Goal: Transaction & Acquisition: Download file/media

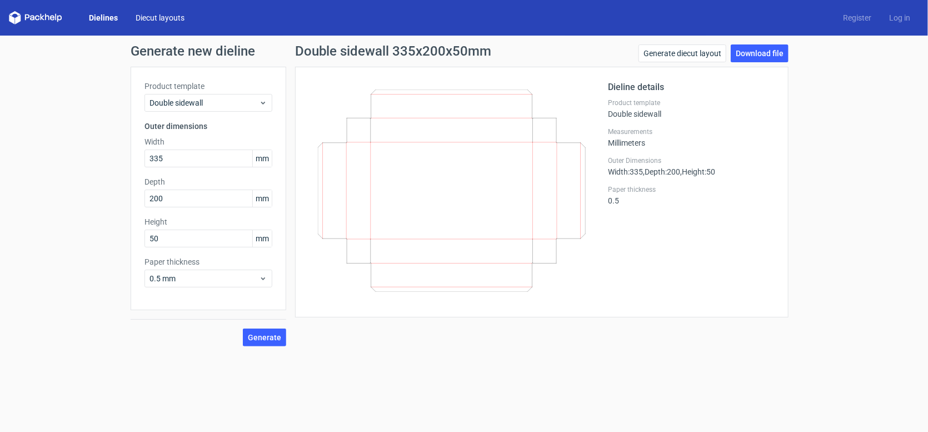
click at [157, 19] on link "Diecut layouts" at bounding box center [160, 17] width 67 height 11
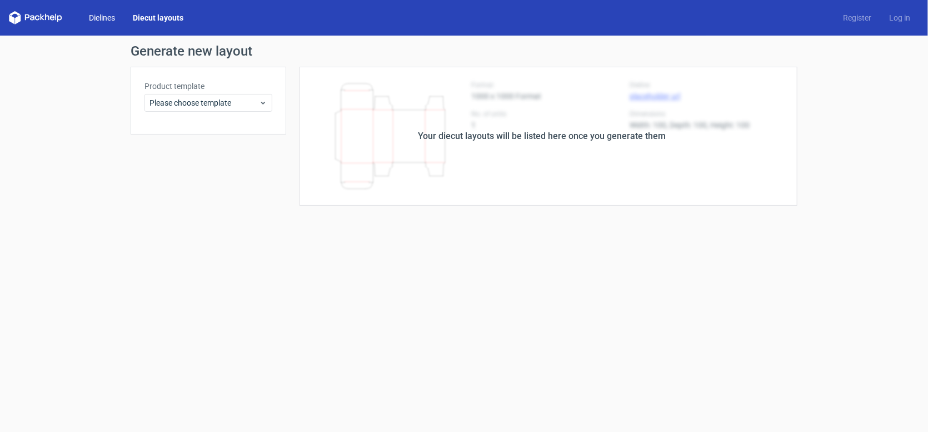
click at [107, 18] on link "Dielines" at bounding box center [102, 17] width 44 height 11
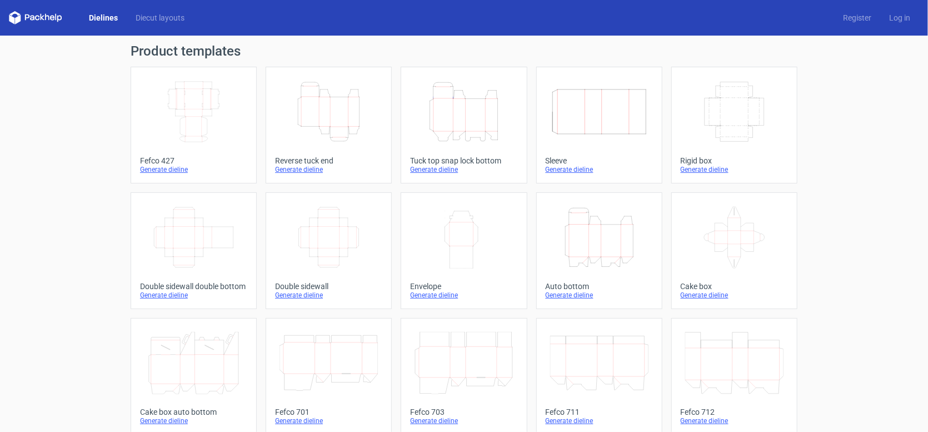
click at [320, 116] on icon "Height Depth Width" at bounding box center [328, 112] width 98 height 62
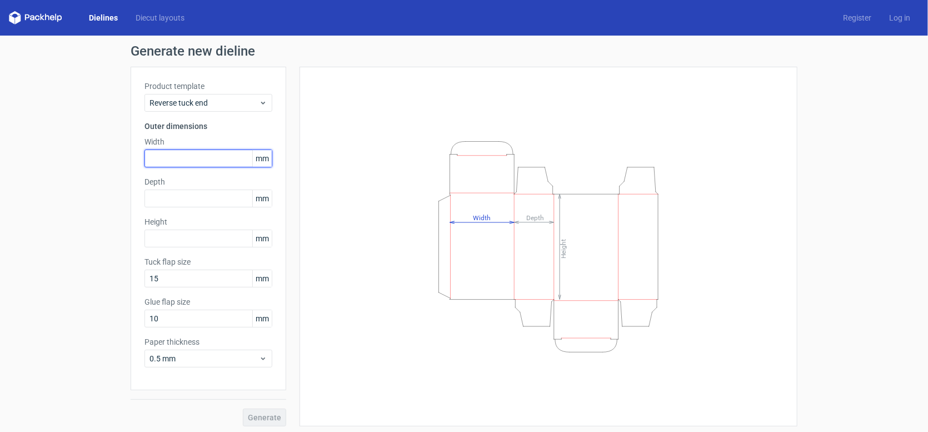
click at [202, 163] on input "text" at bounding box center [208, 158] width 128 height 18
type input "70"
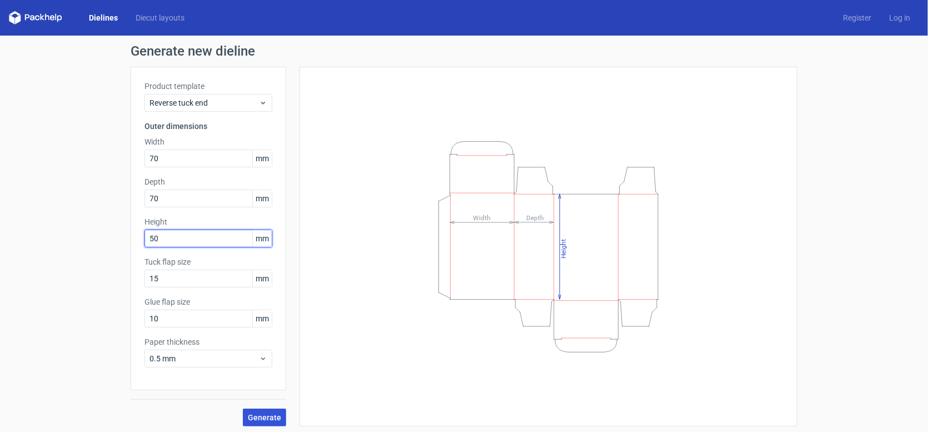
type input "50"
click at [253, 415] on span "Generate" at bounding box center [264, 417] width 33 height 8
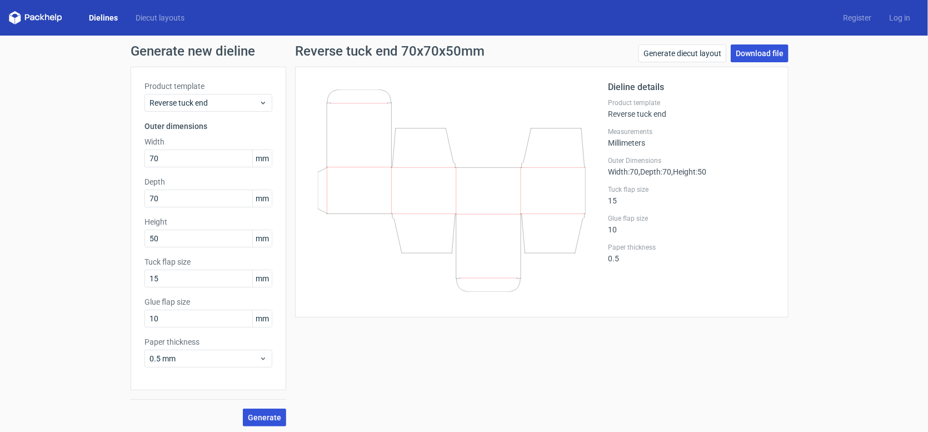
click at [776, 53] on link "Download file" at bounding box center [760, 53] width 58 height 18
drag, startPoint x: 167, startPoint y: 156, endPoint x: 99, endPoint y: 153, distance: 67.8
click at [99, 153] on div "Generate new dieline Product template Reverse tuck end Outer dimensions Width 7…" at bounding box center [464, 236] width 928 height 400
type input "30"
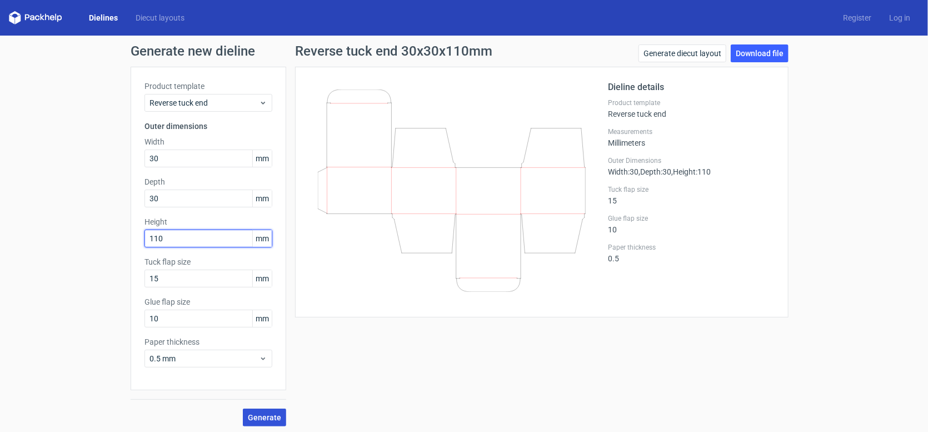
type input "110"
click at [243, 408] on button "Generate" at bounding box center [264, 417] width 43 height 18
click at [778, 57] on link "Download file" at bounding box center [760, 53] width 58 height 18
